Goal: Use online tool/utility: Utilize a website feature to perform a specific function

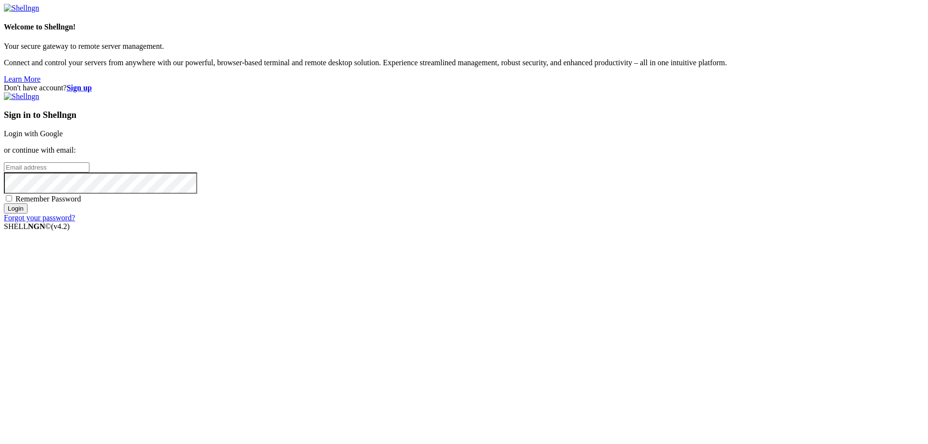
type input "[EMAIL_ADDRESS][DOMAIN_NAME]"
click at [28, 214] on input "Login" at bounding box center [16, 208] width 24 height 10
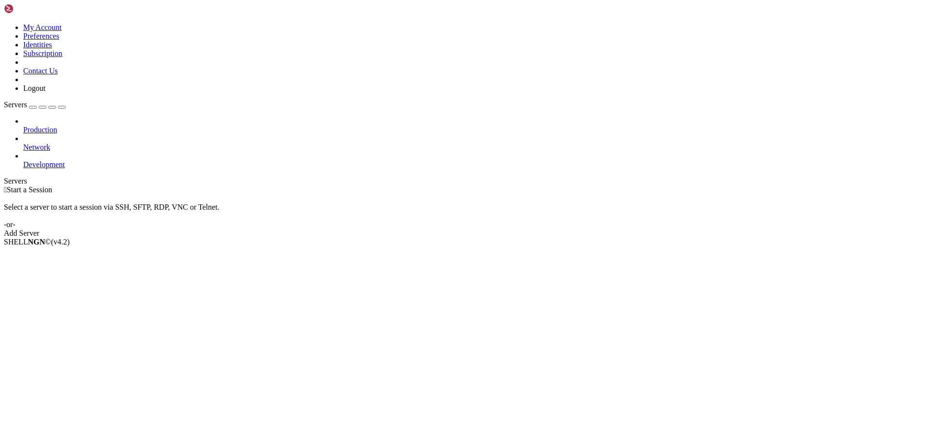
click at [57, 126] on span "Production" at bounding box center [40, 130] width 34 height 8
click at [50, 143] on span "Network" at bounding box center [36, 147] width 27 height 8
click at [23, 160] on icon at bounding box center [23, 160] width 0 height 0
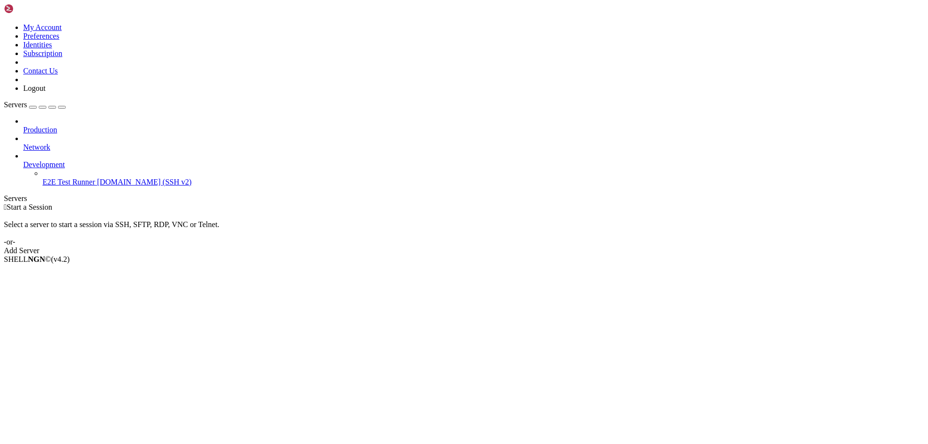
click at [23, 143] on icon at bounding box center [23, 143] width 0 height 0
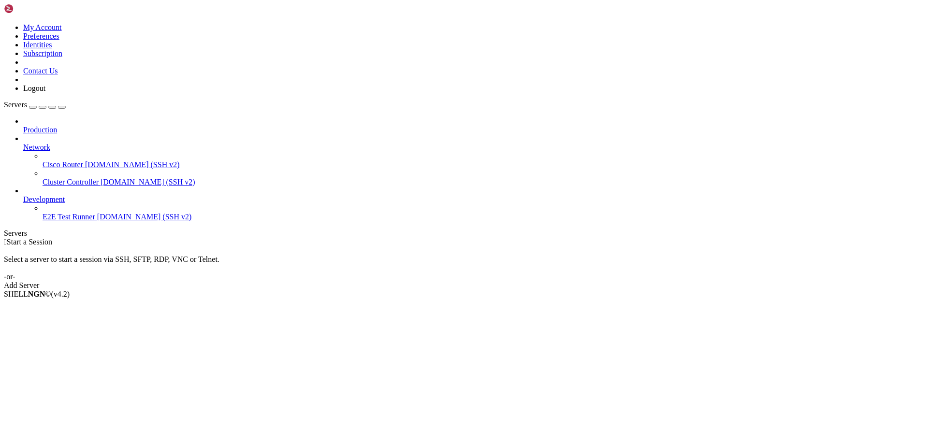
click at [23, 126] on icon at bounding box center [23, 126] width 0 height 0
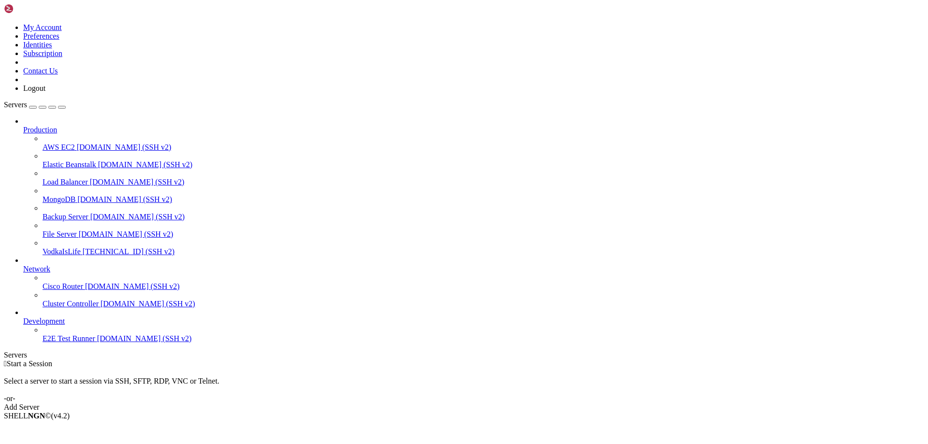
click at [83, 247] on span "[TECHNICAL_ID] (SSH v2)" at bounding box center [129, 251] width 92 height 8
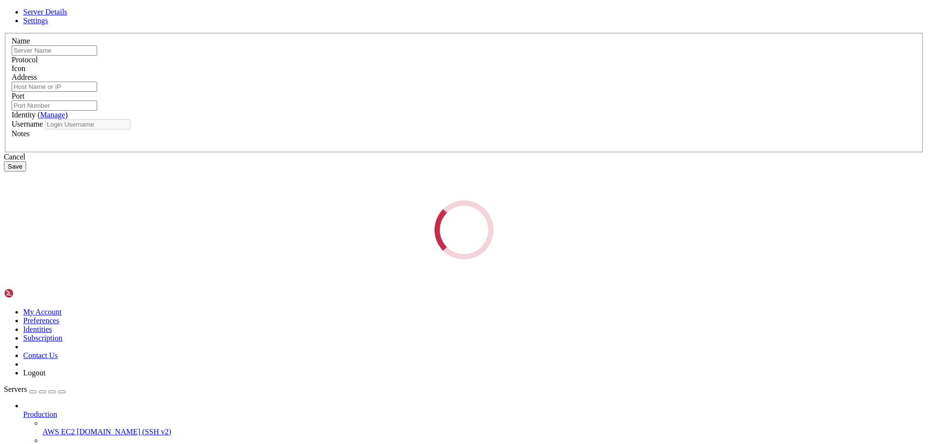
type input "VodkaIsLife"
type input "[TECHNICAL_ID]"
type input "50721"
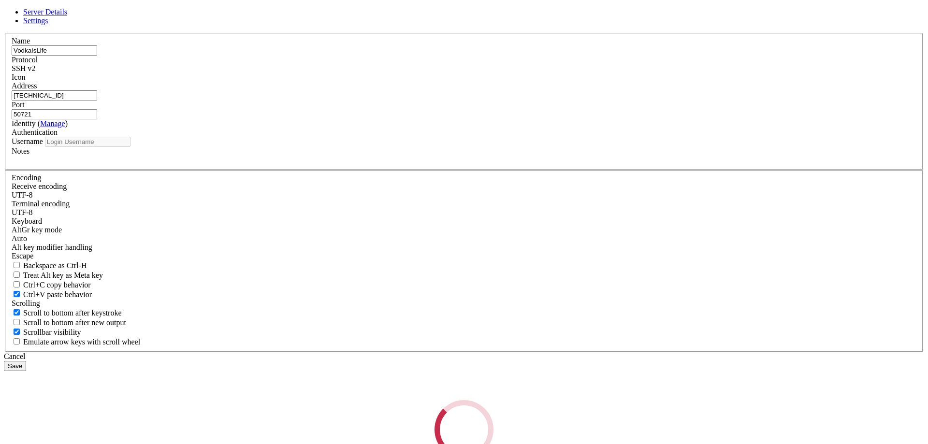
type input "Aboof"
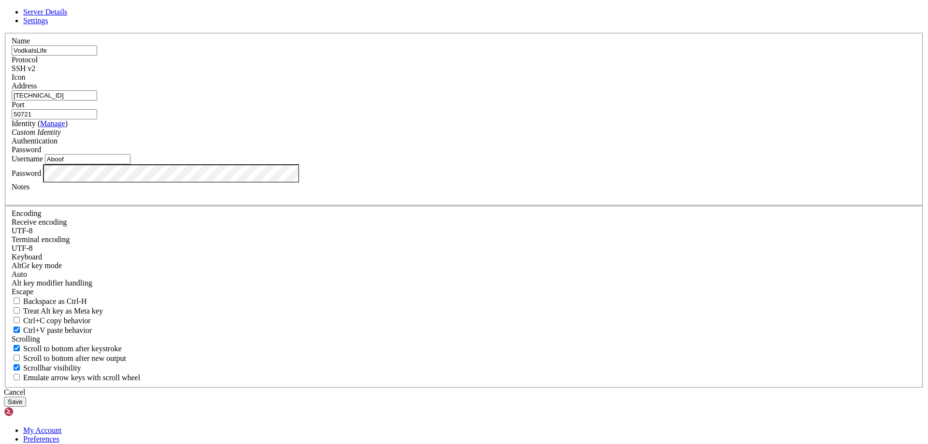
click at [359, 388] on div "Cancel Save" at bounding box center [464, 397] width 920 height 19
click at [26, 397] on button "Save" at bounding box center [15, 402] width 22 height 10
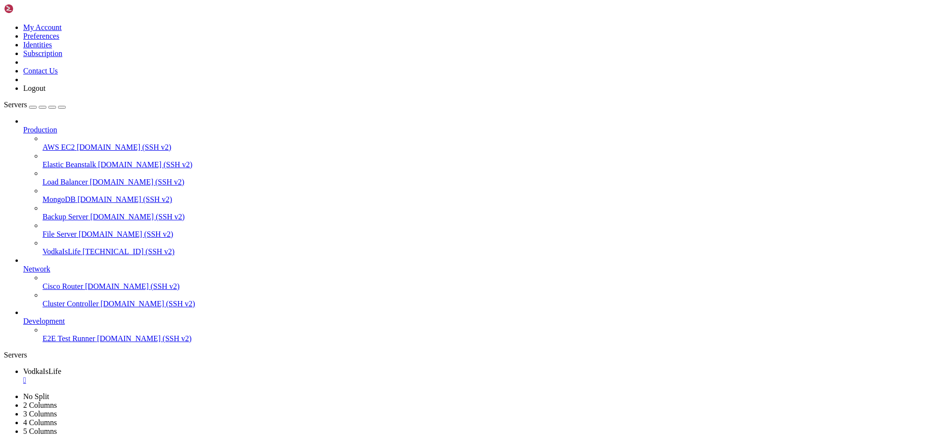
click at [181, 376] on div "" at bounding box center [473, 380] width 901 height 9
click at [43, 247] on span "VodkaIsLife" at bounding box center [62, 251] width 38 height 8
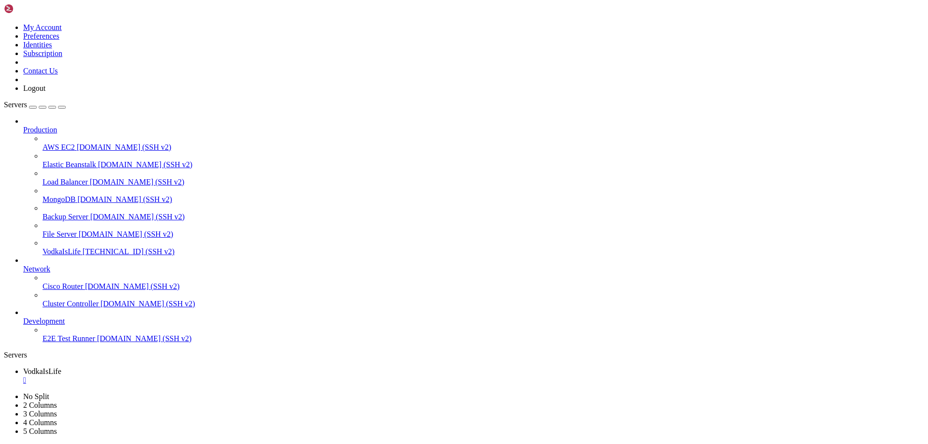
drag, startPoint x: 138, startPoint y: 651, endPoint x: 207, endPoint y: 656, distance: 69.8
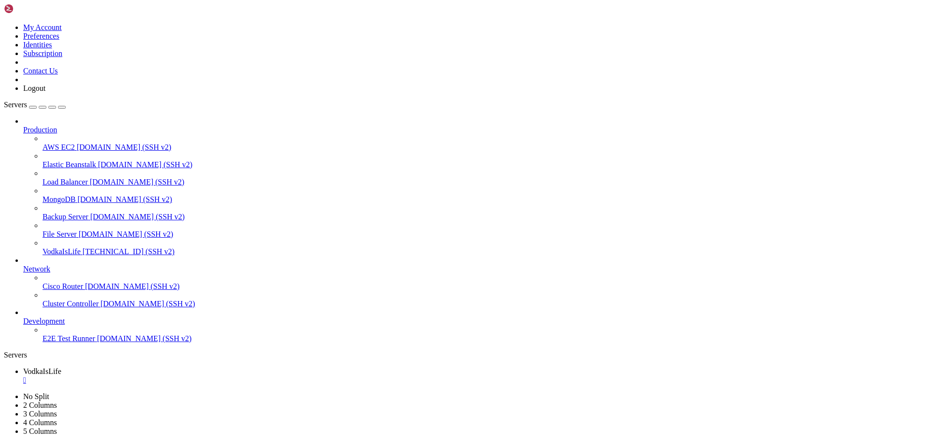
drag, startPoint x: 113, startPoint y: 599, endPoint x: 121, endPoint y: 599, distance: 8.2
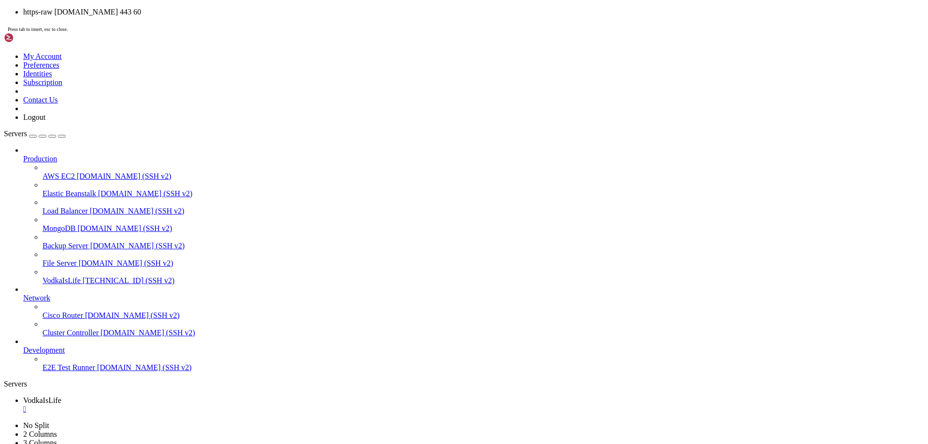
scroll to position [4, 1]
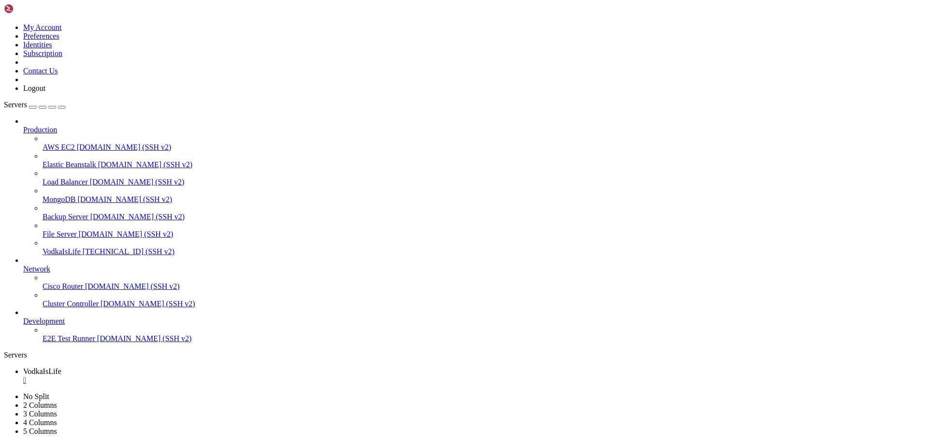
drag, startPoint x: 198, startPoint y: 794, endPoint x: 82, endPoint y: 797, distance: 116.5
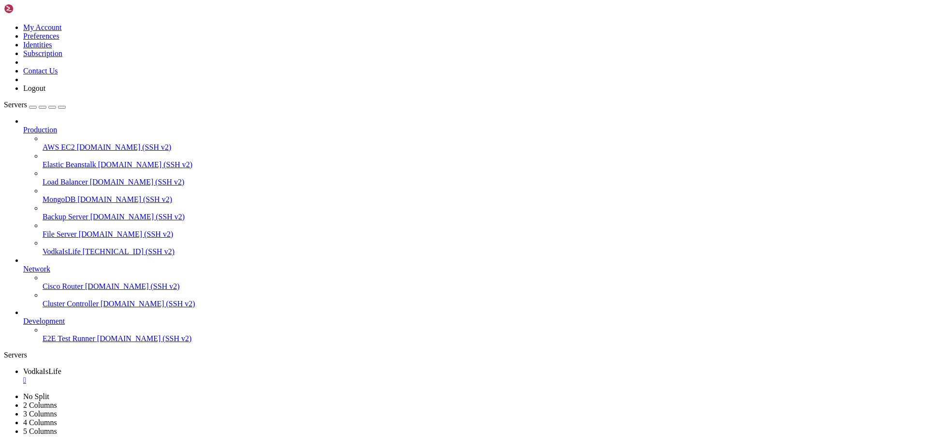
drag, startPoint x: 33, startPoint y: 794, endPoint x: 186, endPoint y: 790, distance: 152.8
drag, startPoint x: 192, startPoint y: 799, endPoint x: 41, endPoint y: 793, distance: 151.9
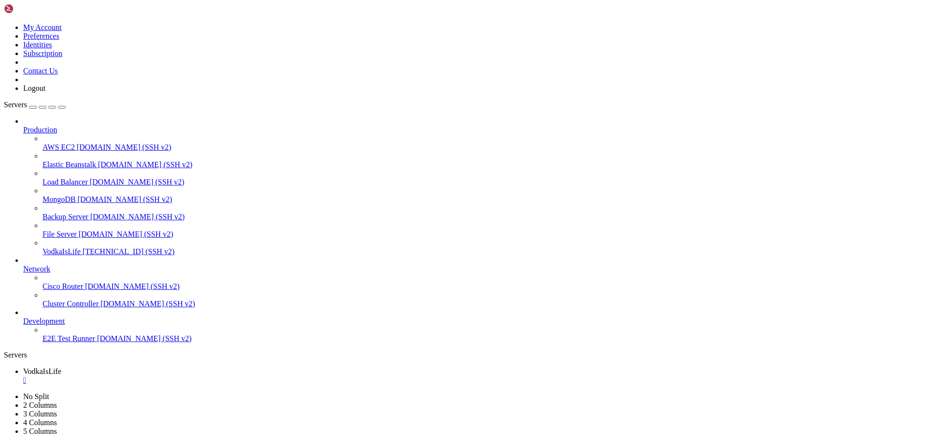
click at [51, 343] on div "Production AWS EC2 [DOMAIN_NAME] (SSH v2) Elastic Beanstalk [DOMAIN_NAME] (SSH …" at bounding box center [464, 230] width 920 height 226
click at [66, 343] on div "Production AWS EC2 [DOMAIN_NAME] (SSH v2) Elastic Beanstalk [DOMAIN_NAME] (SSH …" at bounding box center [464, 230] width 920 height 226
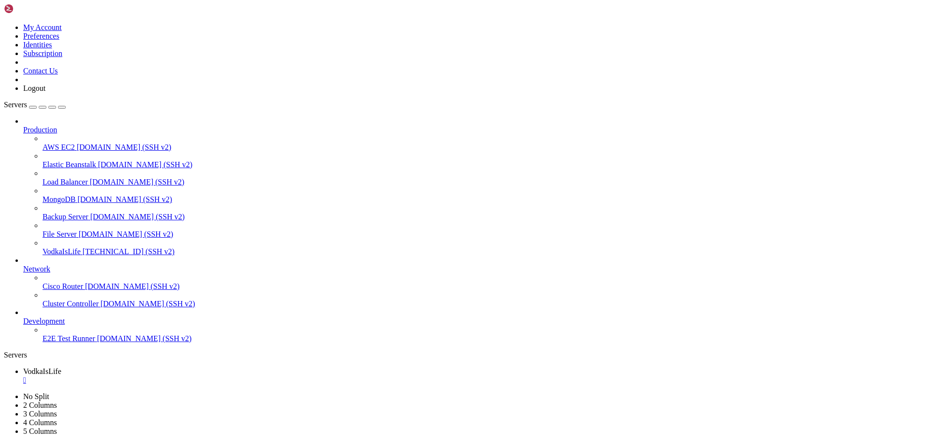
scroll to position [41, 0]
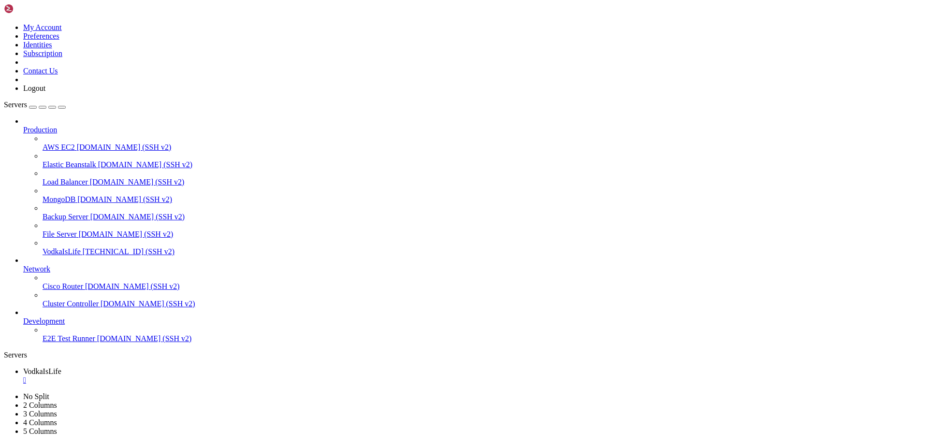
scroll to position [74, 0]
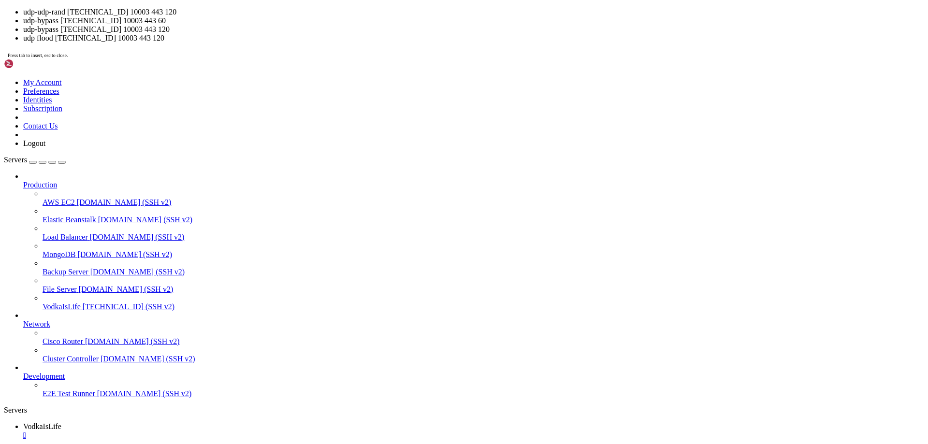
scroll to position [0, 0]
drag, startPoint x: 261, startPoint y: 872, endPoint x: 253, endPoint y: 851, distance: 22.3
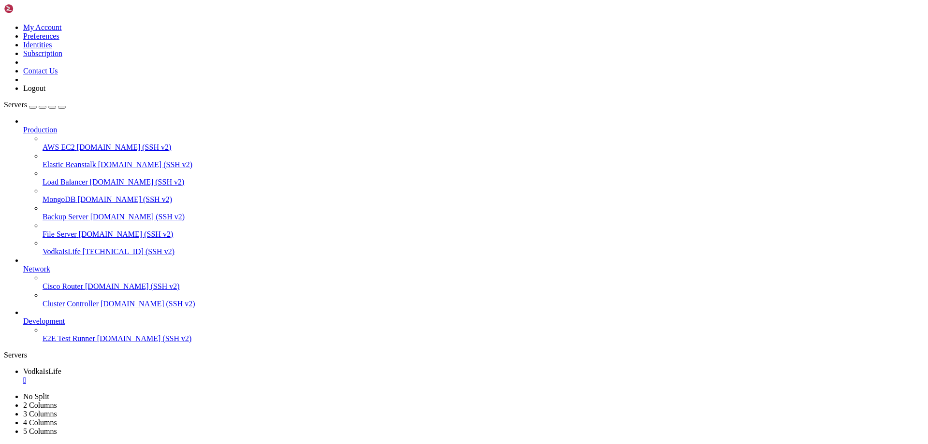
scroll to position [74, 0]
click at [62, 343] on div "Production AWS EC2 [DOMAIN_NAME] (SSH v2) Elastic Beanstalk [DOMAIN_NAME] (SSH …" at bounding box center [464, 230] width 920 height 226
